Goal: Task Accomplishment & Management: Manage account settings

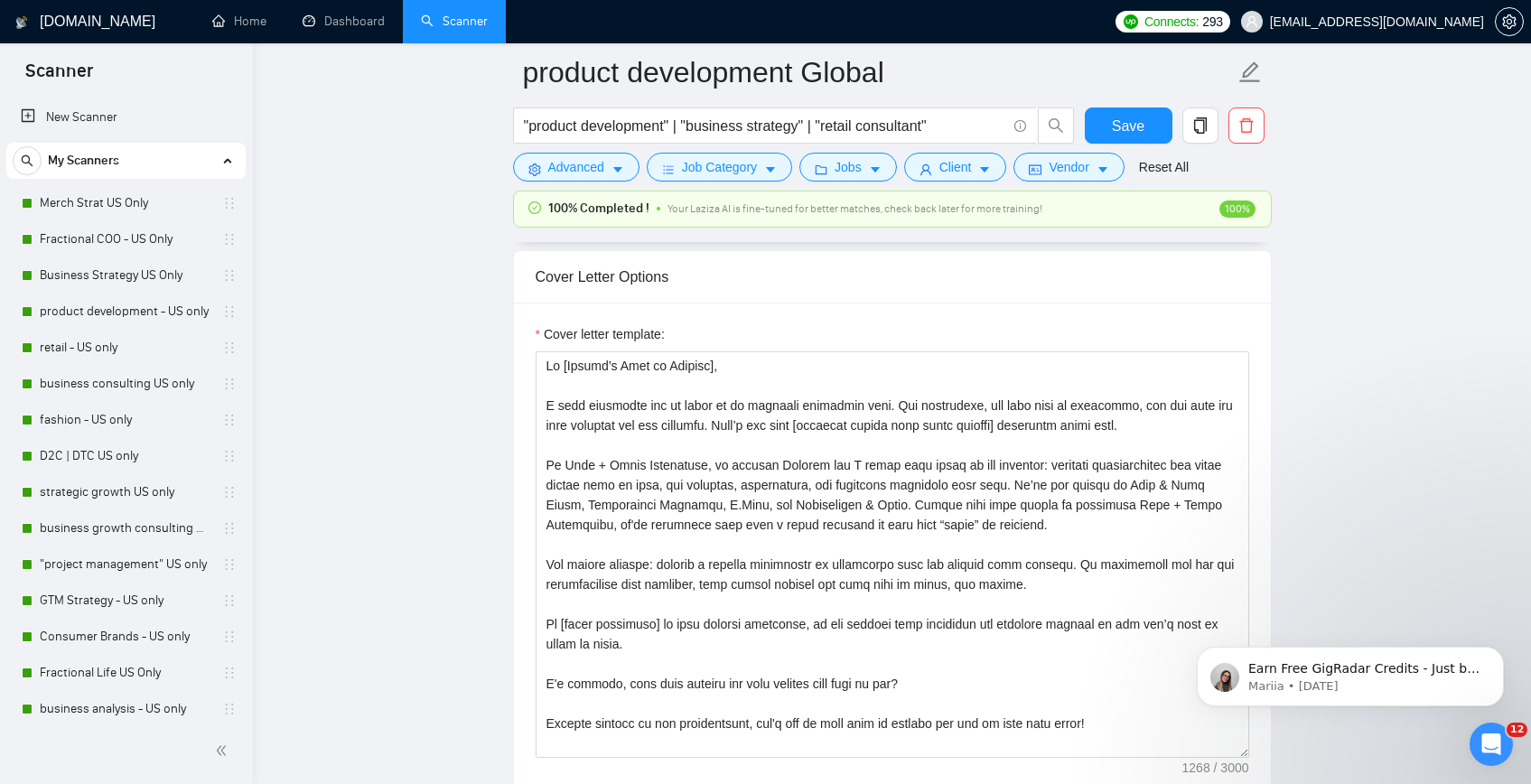
click at [1179, 129] on div at bounding box center [1200, 129] width 43 height 45
click at [1131, 118] on span "Save" at bounding box center [1128, 126] width 32 height 22
click at [343, 21] on link "Dashboard" at bounding box center [343, 21] width 82 height 16
